Goal: Navigation & Orientation: Find specific page/section

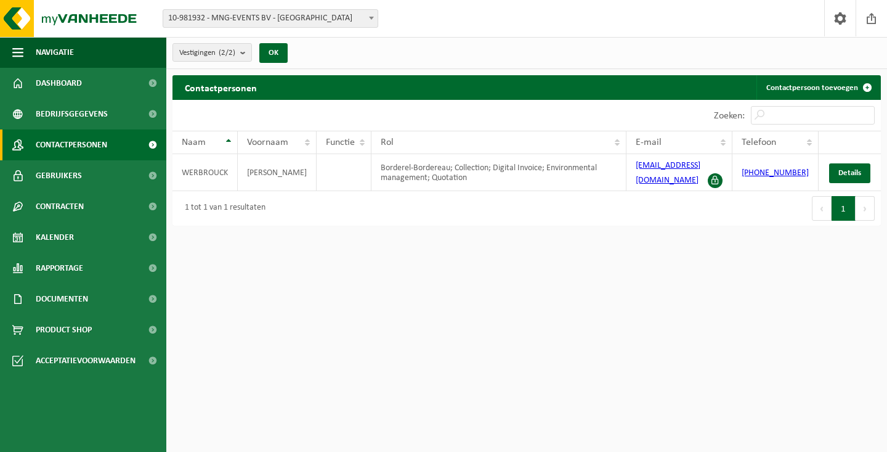
click at [59, 83] on span "Dashboard" at bounding box center [59, 83] width 46 height 31
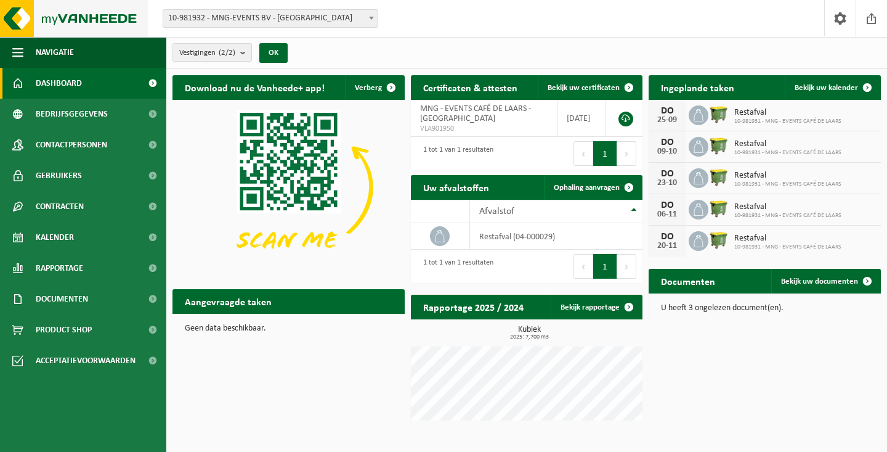
click at [38, 16] on img at bounding box center [74, 18] width 148 height 37
